Goal: Find specific page/section: Locate item on page

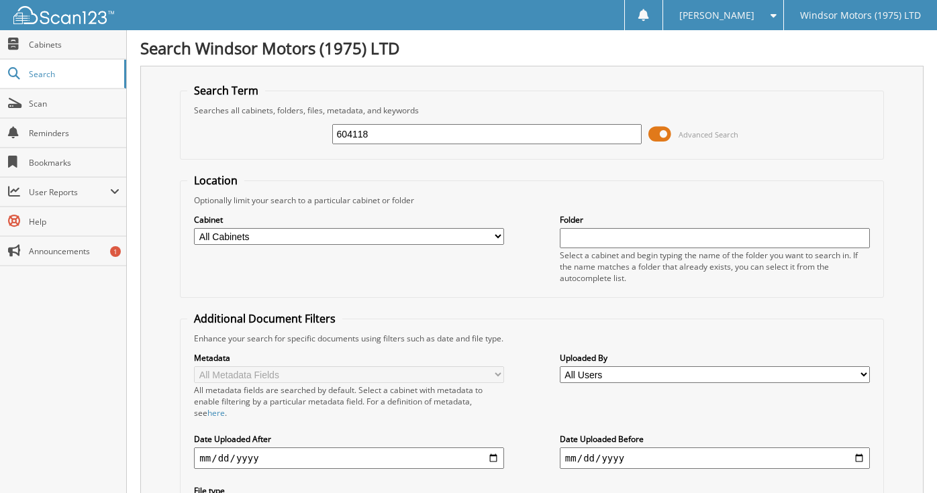
type input "604118"
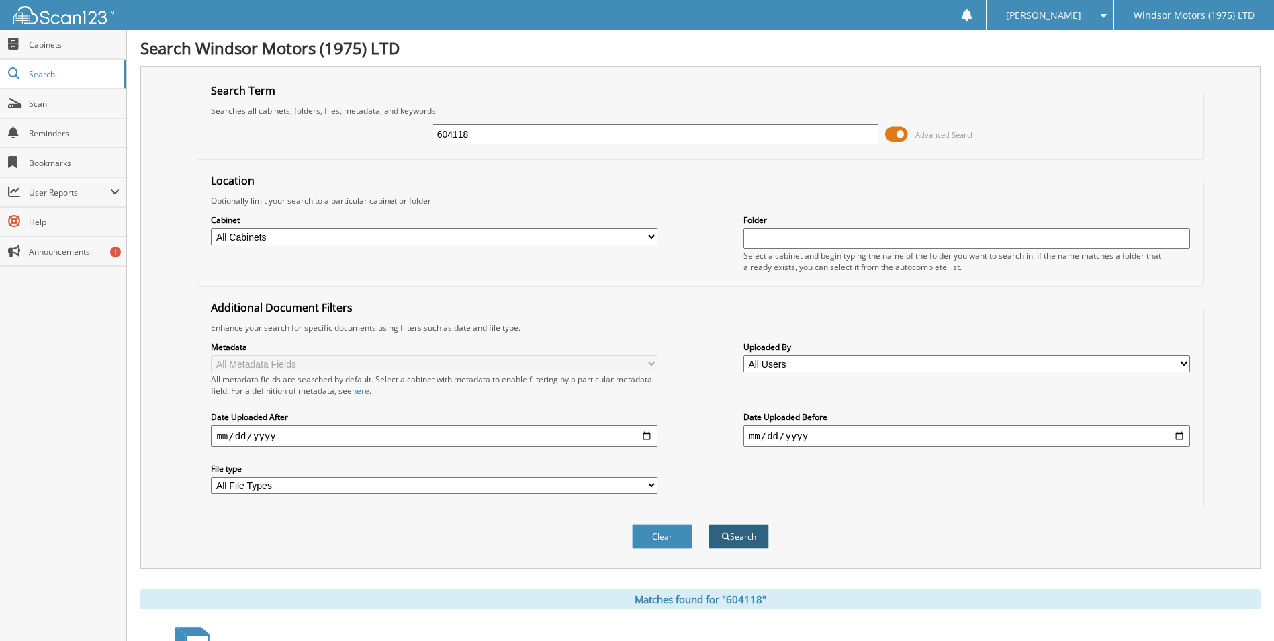
click at [755, 493] on button "Search" at bounding box center [738, 536] width 60 height 25
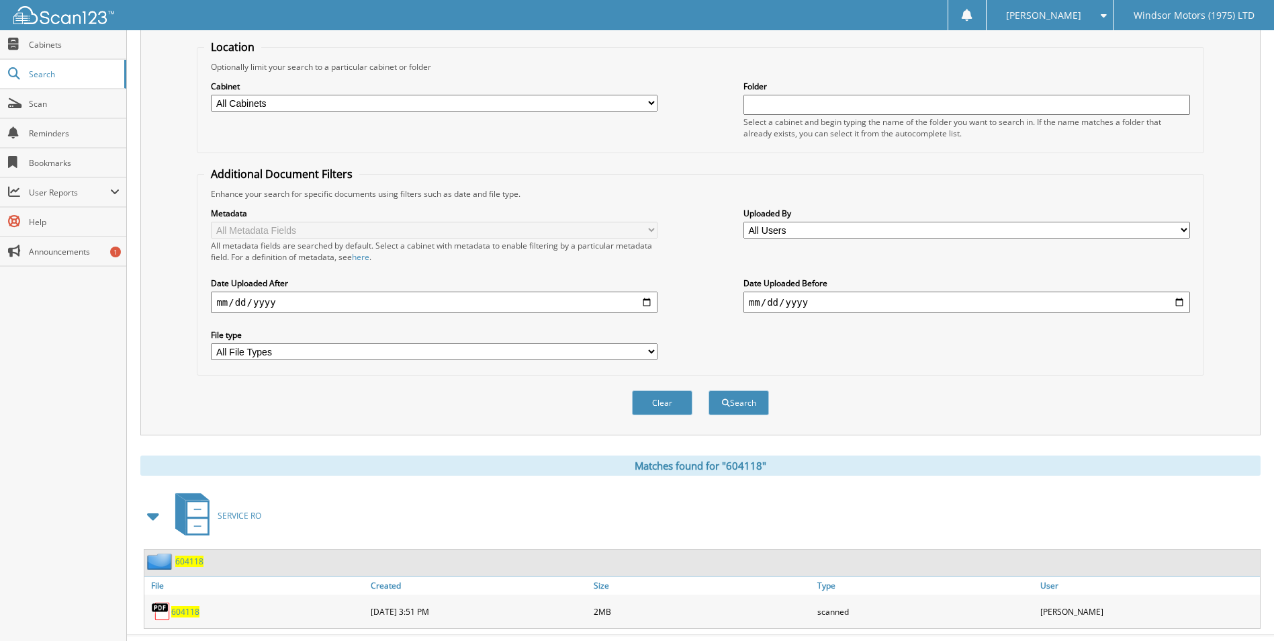
scroll to position [162, 0]
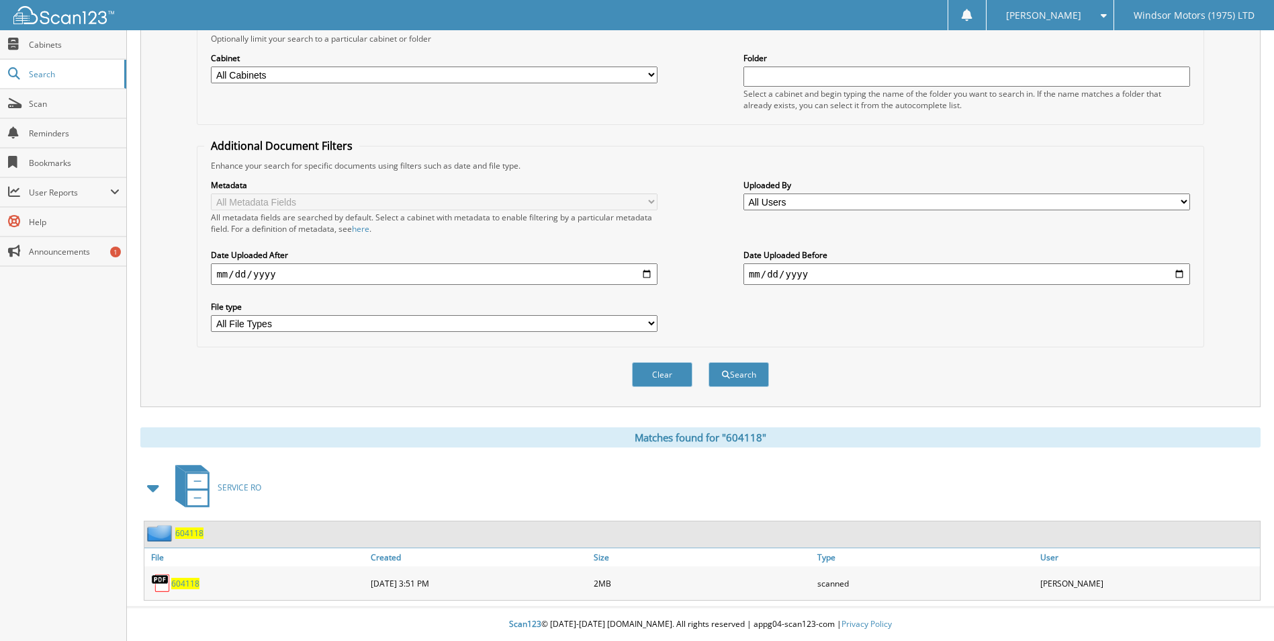
click at [192, 587] on span "604118" at bounding box center [185, 582] width 28 height 11
